Goal: Check status: Check status

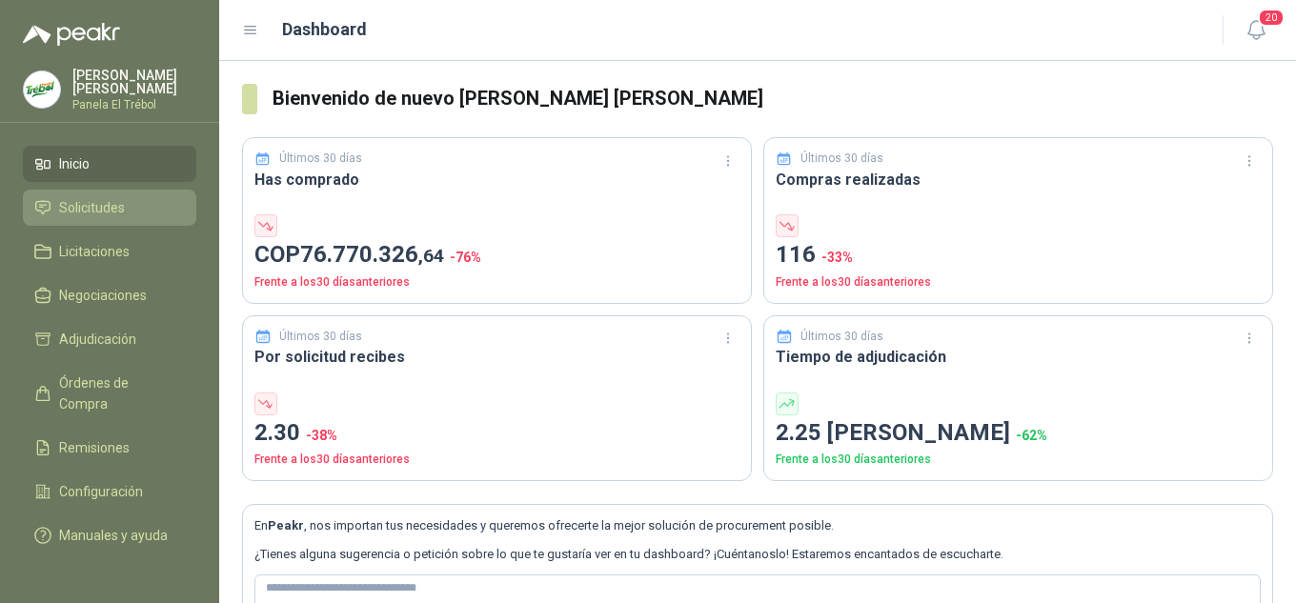
click at [86, 216] on span "Solicitudes" at bounding box center [92, 207] width 66 height 21
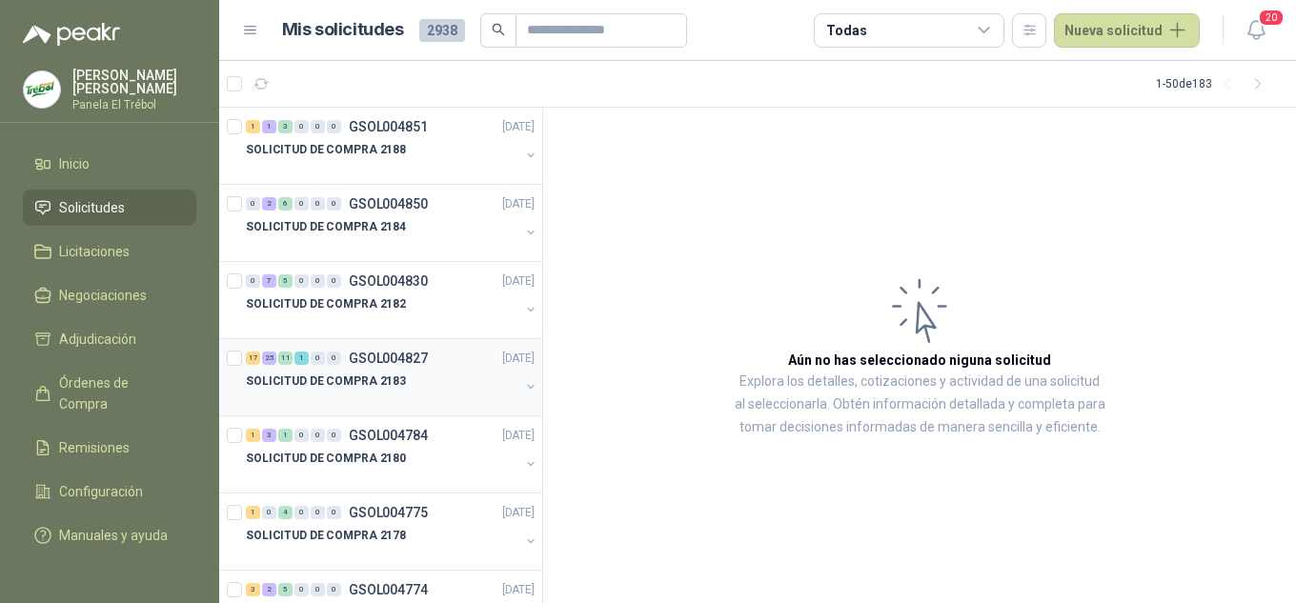
click at [523, 388] on button "button" at bounding box center [530, 386] width 15 height 15
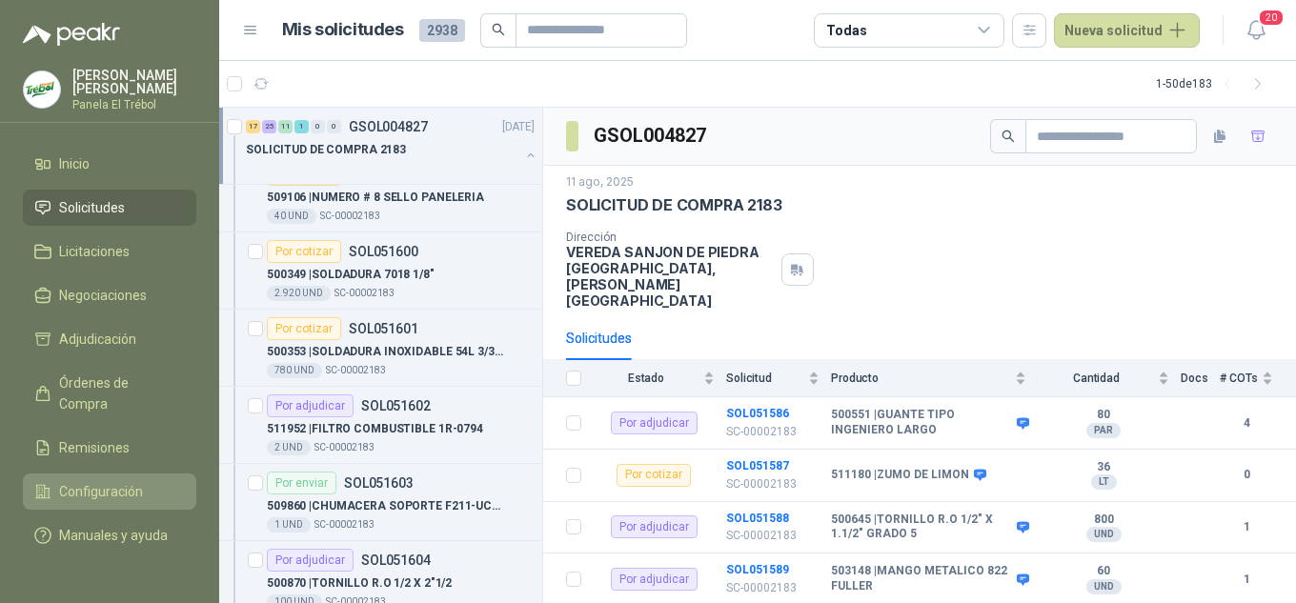
scroll to position [1270, 0]
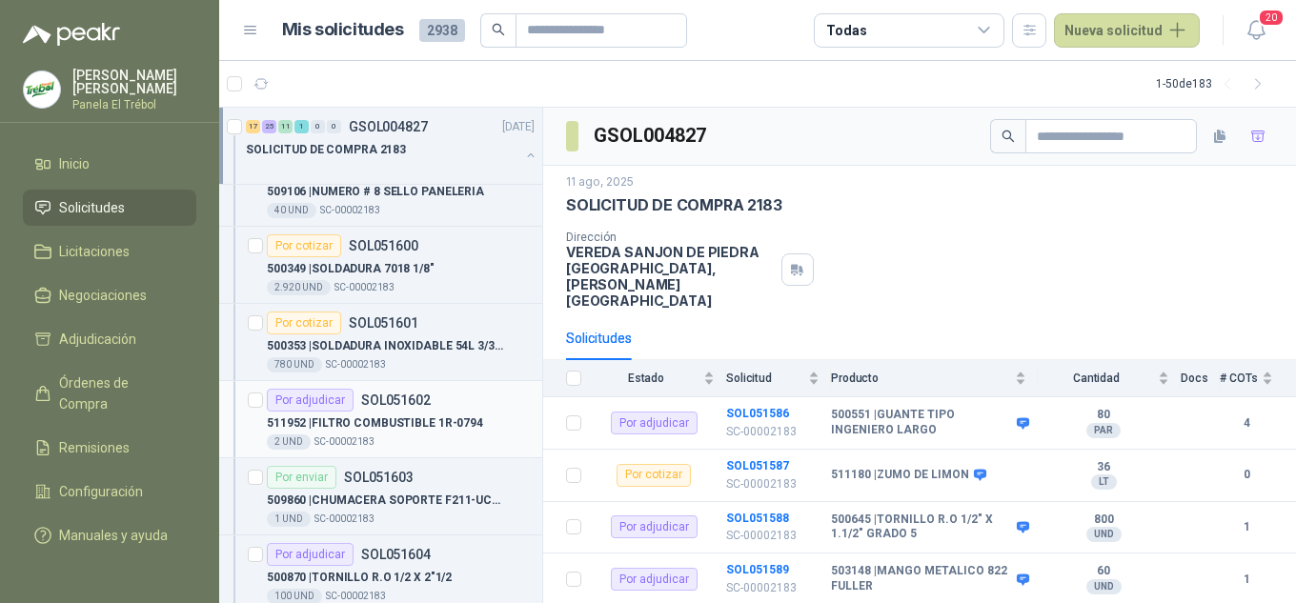
click at [369, 425] on p "511952 | FILTRO COMBUSTIBLE 1R-0794" at bounding box center [375, 423] width 216 height 18
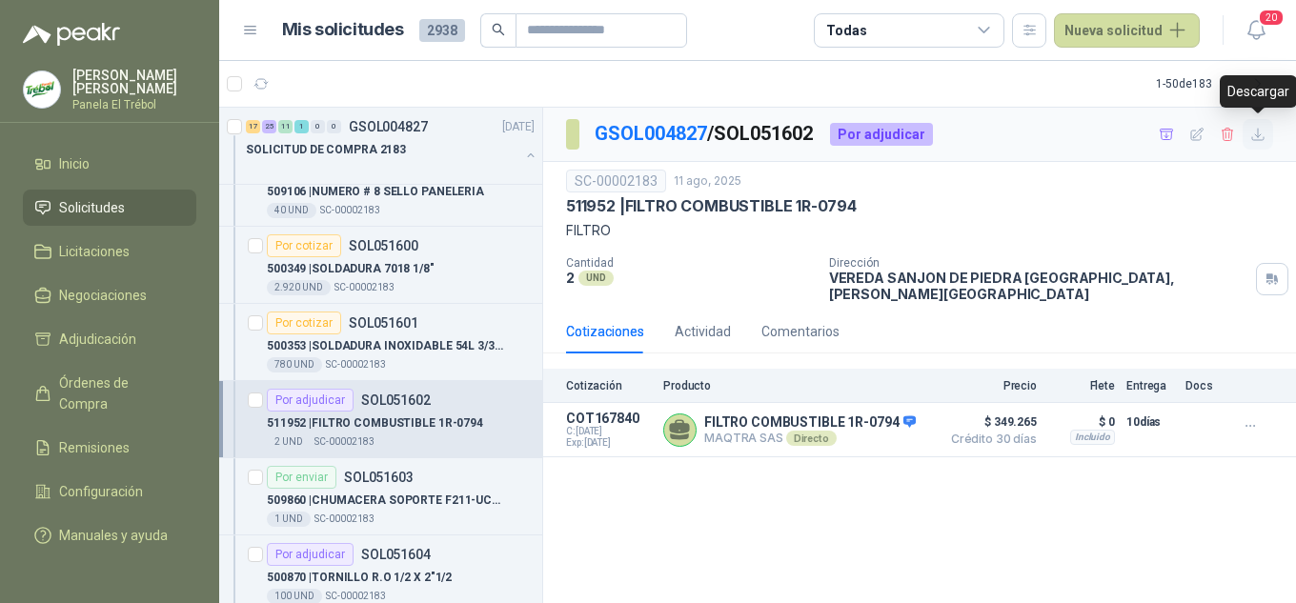
click at [1254, 138] on icon "button" at bounding box center [1258, 135] width 16 height 16
